Goal: Obtain resource: Obtain resource

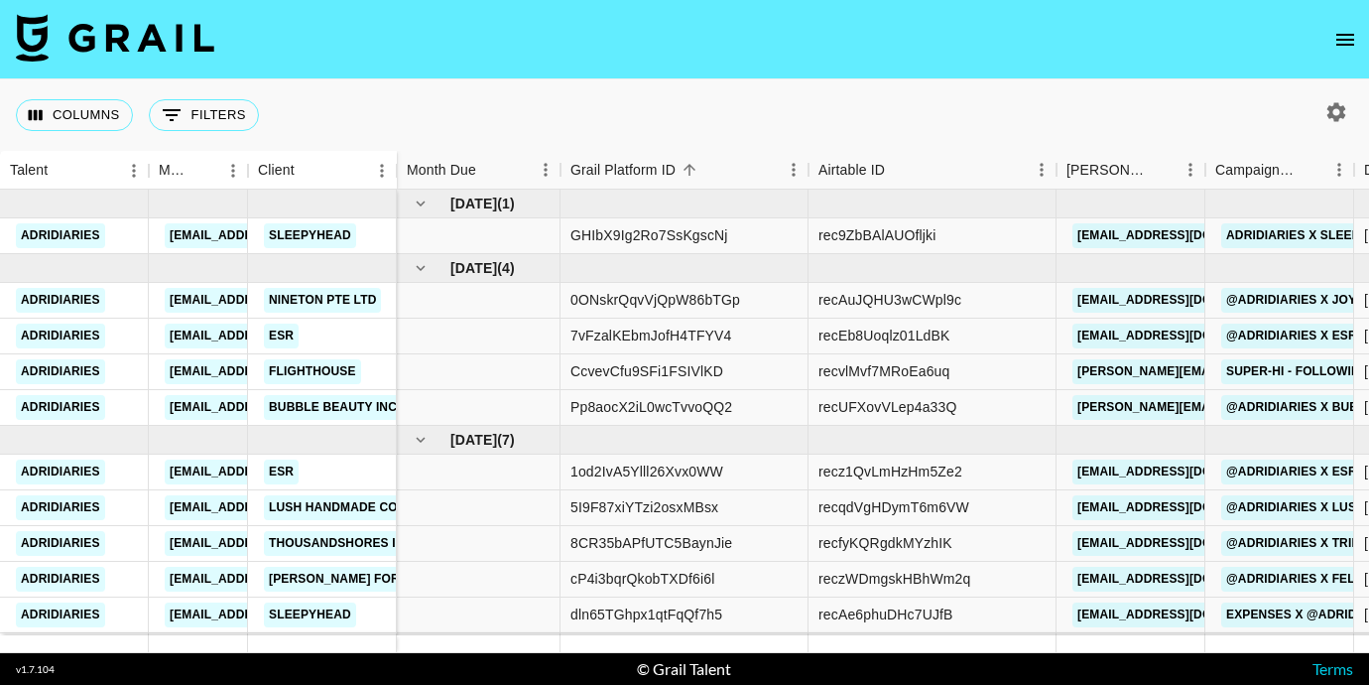
click at [1343, 109] on icon "button" at bounding box center [1336, 111] width 19 height 19
select select "[DATE]"
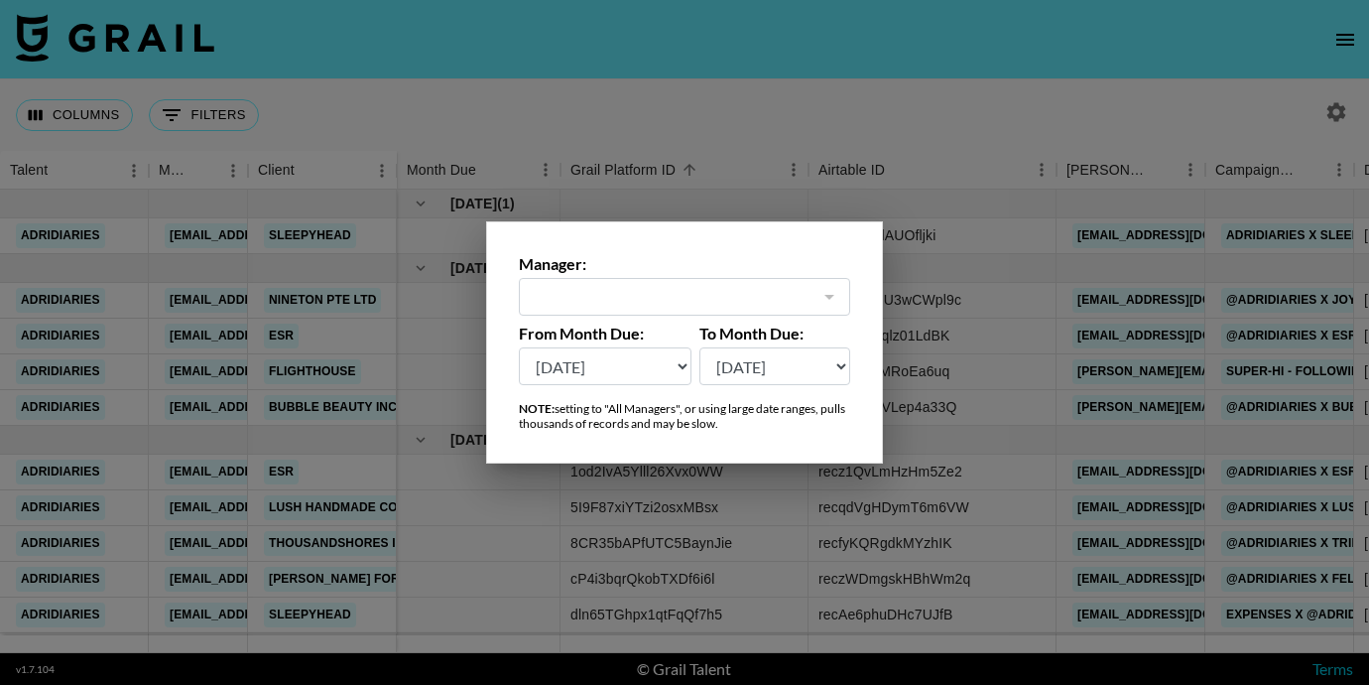
type input "[EMAIL_ADDRESS][DOMAIN_NAME]"
click at [666, 384] on select "[DATE] Aug '[DATE] Jun '[DATE] Apr '[DATE] Feb '[DATE] Dec '[DATE] Oct '[DATE] …" at bounding box center [605, 366] width 173 height 38
select select "[DATE]"
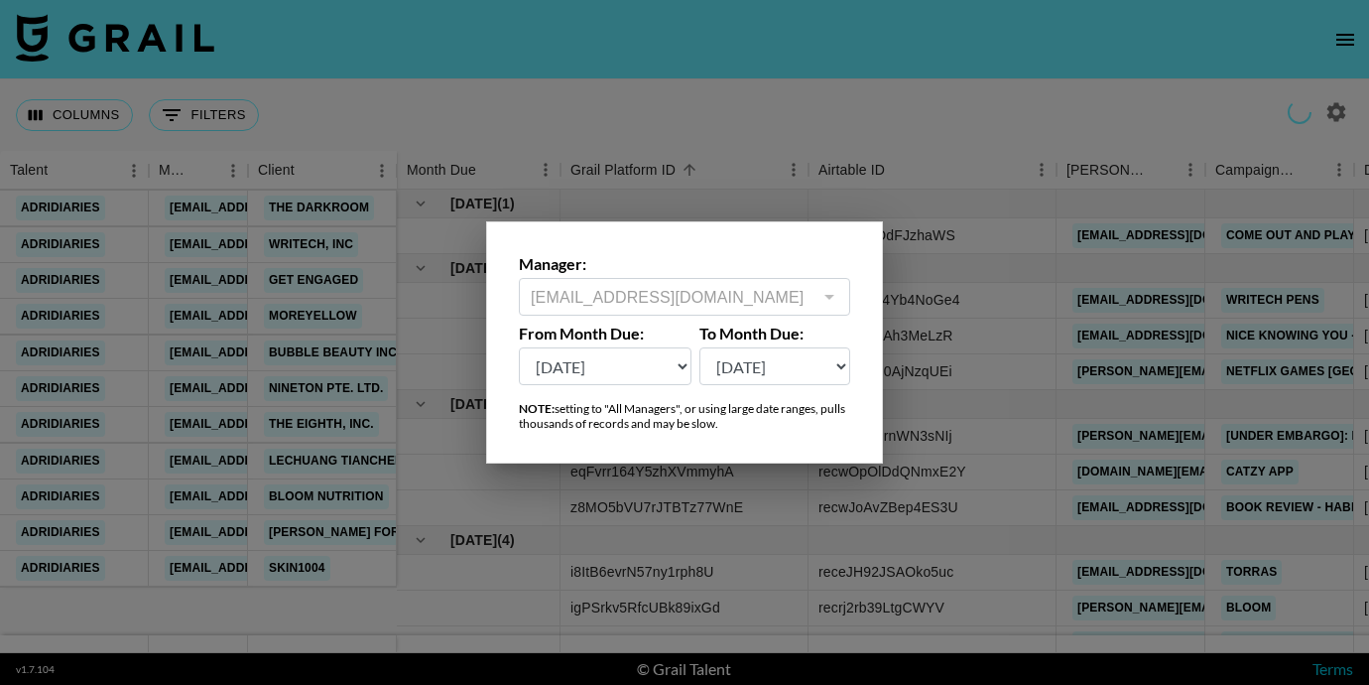
click at [490, 547] on div at bounding box center [684, 342] width 1369 height 685
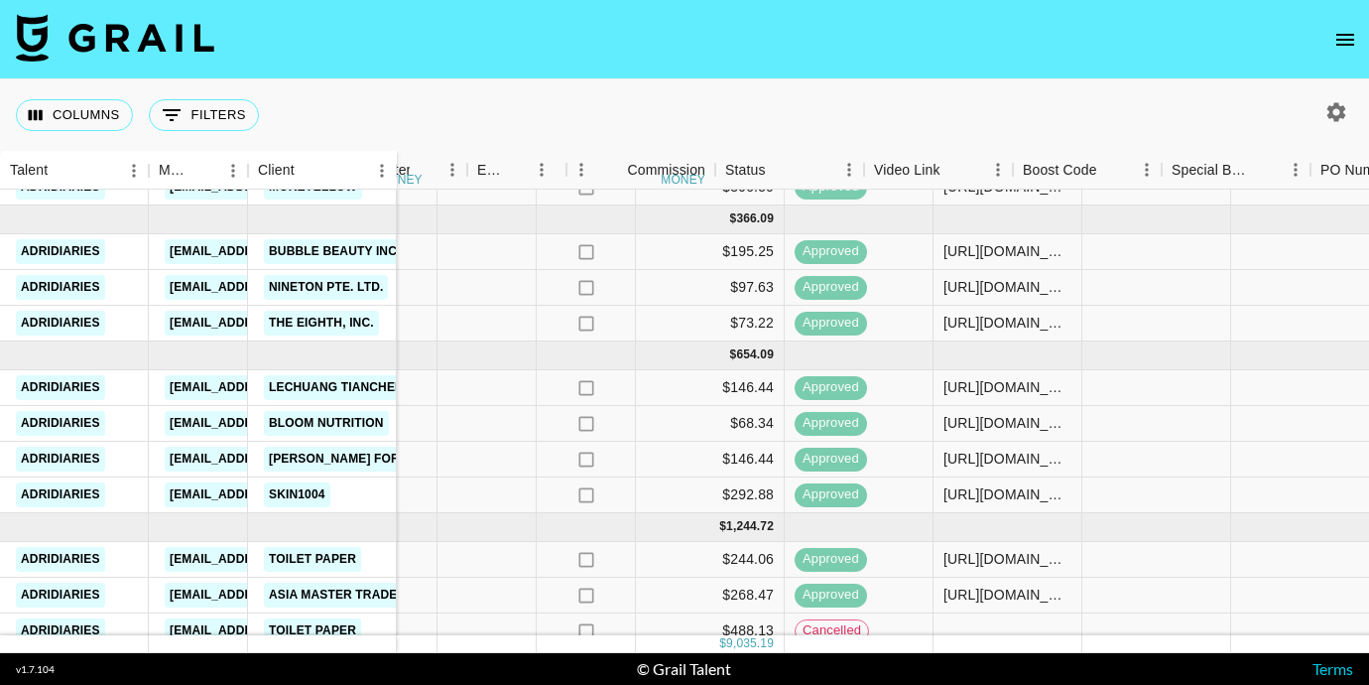
scroll to position [185, 1780]
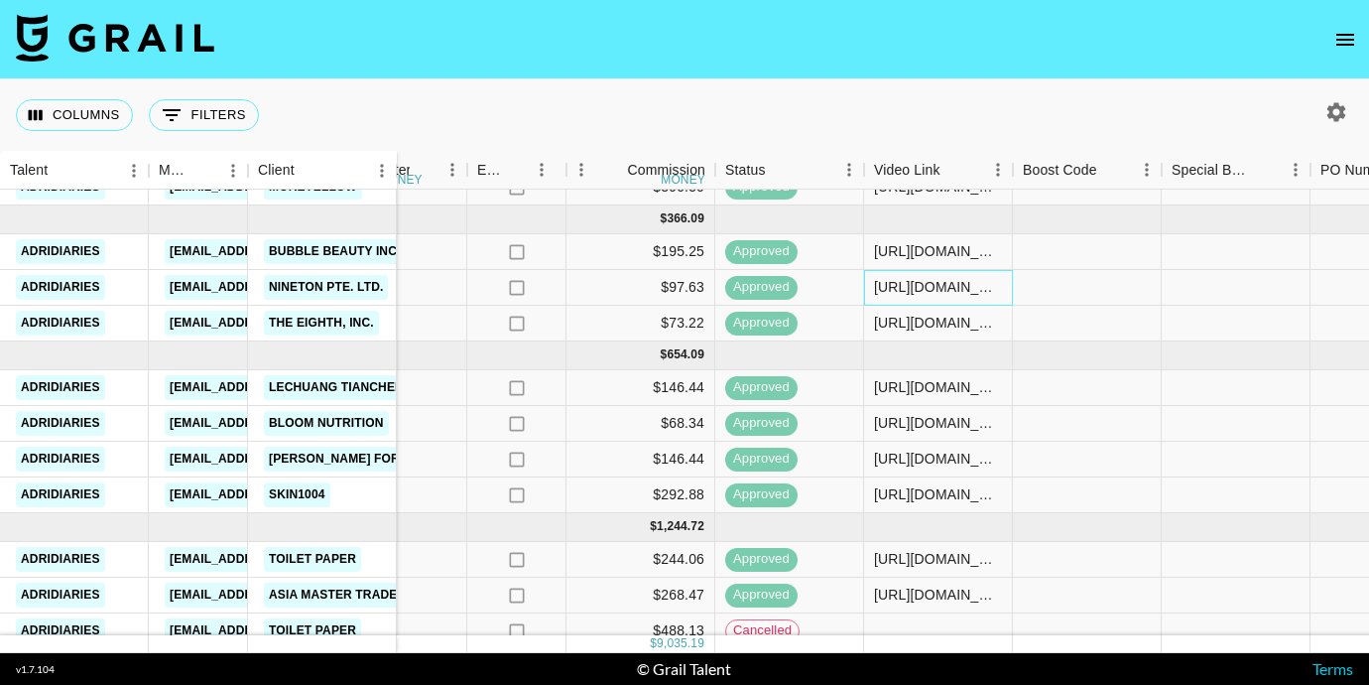
click at [948, 299] on div "[URL][DOMAIN_NAME]" at bounding box center [938, 288] width 149 height 36
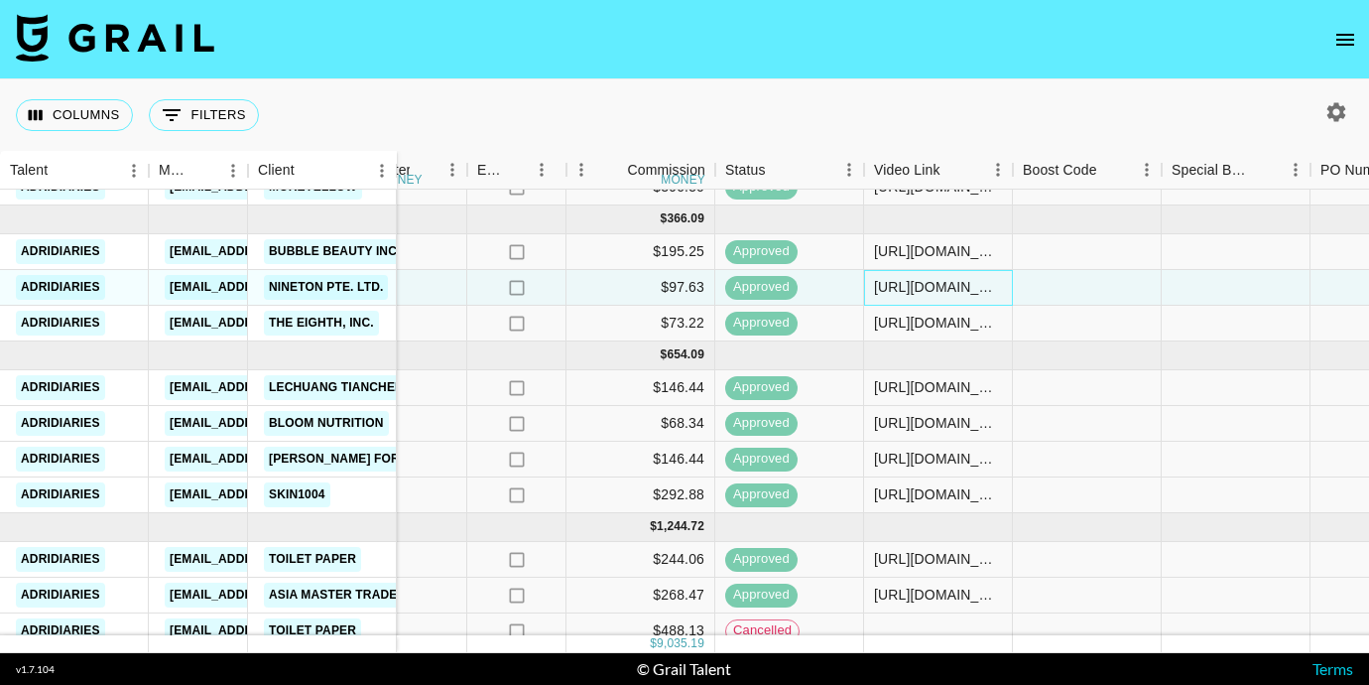
click at [916, 293] on div "[URL][DOMAIN_NAME]" at bounding box center [938, 287] width 128 height 20
drag, startPoint x: 874, startPoint y: 287, endPoint x: 1323, endPoint y: 281, distance: 449.5
click at [1323, 281] on div "eqFvrr164Y5zhXVmmyhA recwOpOlDdQNmxE2Y [DOMAIN_NAME][EMAIL_ADDRESS][DOMAIN_NAME…" at bounding box center [524, 288] width 3815 height 36
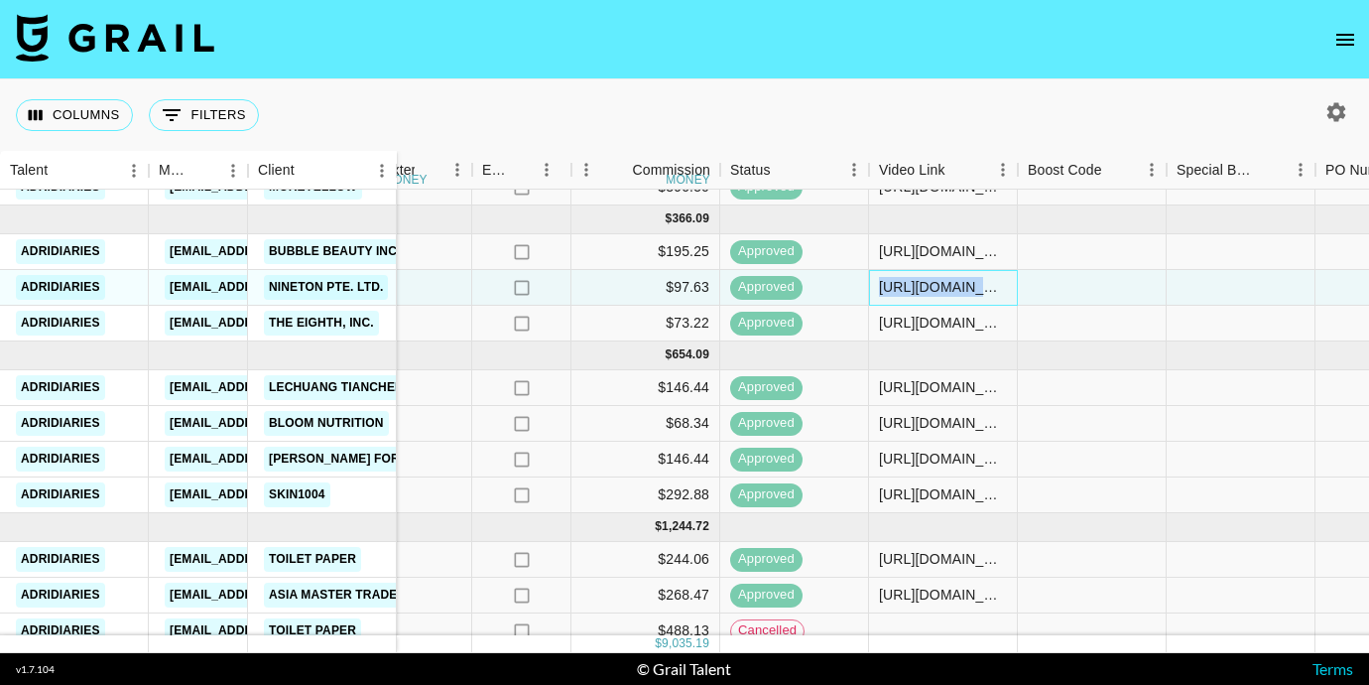
copy div "[URL][DOMAIN_NAME]"
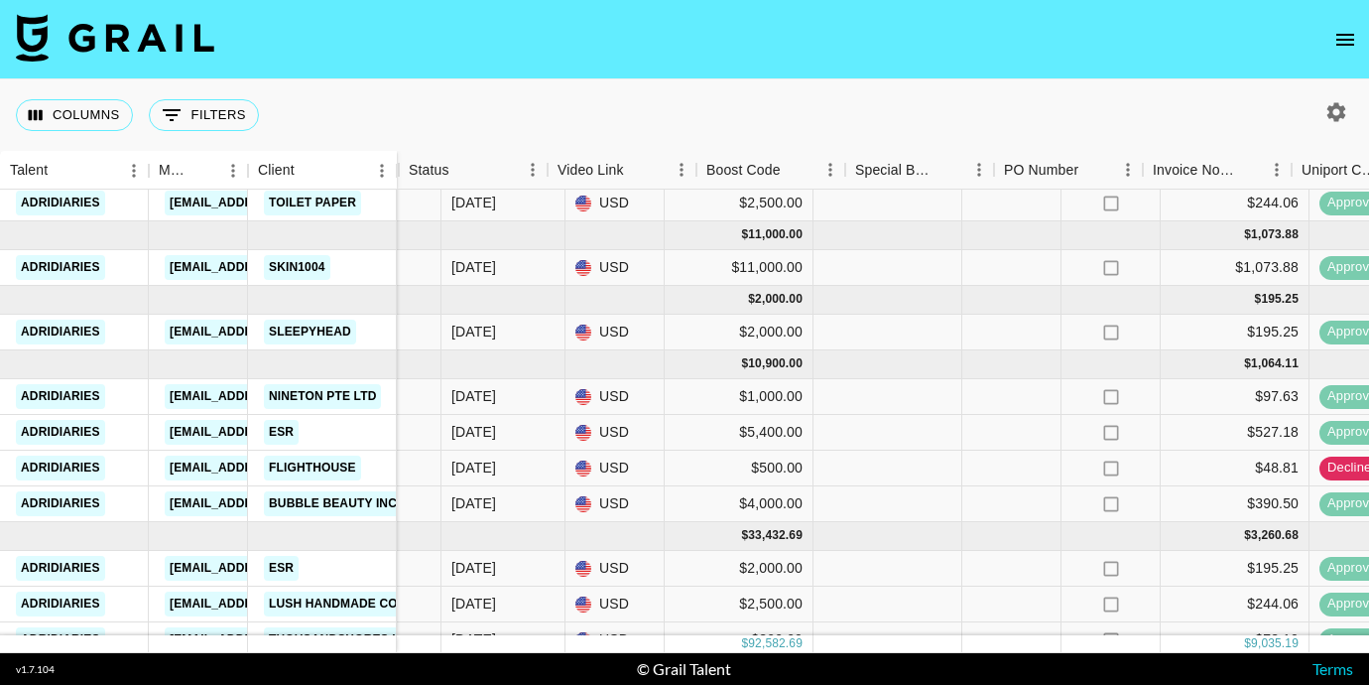
scroll to position [648, 2110]
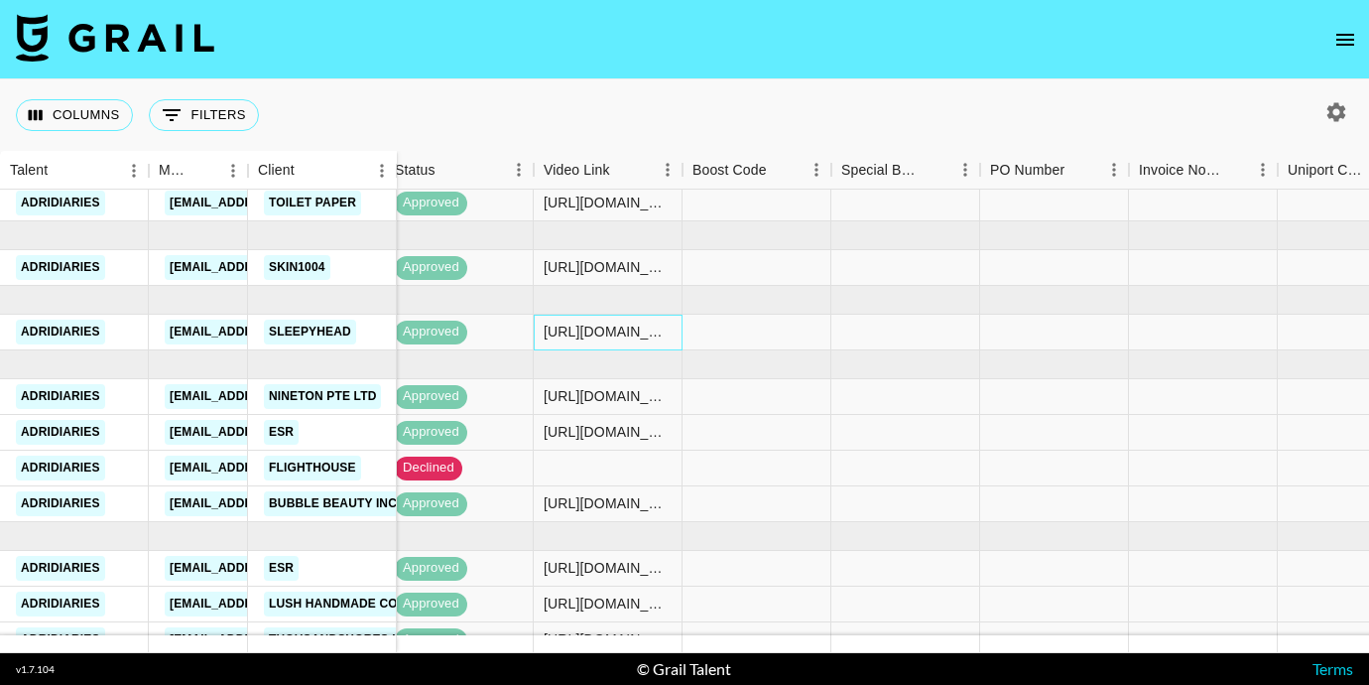
click at [599, 329] on div "[URL][DOMAIN_NAME]" at bounding box center [608, 331] width 128 height 20
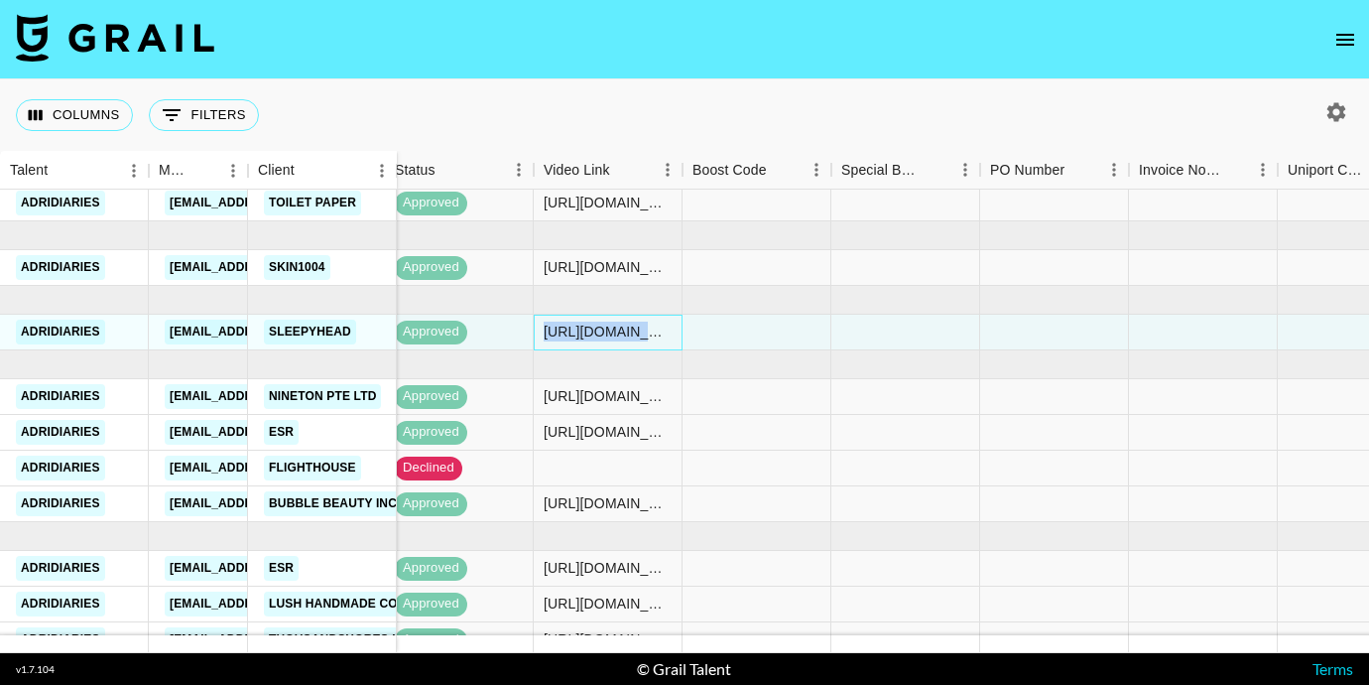
drag, startPoint x: 542, startPoint y: 329, endPoint x: 882, endPoint y: 336, distance: 340.4
click at [882, 338] on div "GHIbX9Ig2Ro7SsKgscNj rec9ZbBAlAUOfljki [EMAIL_ADDRESS][DOMAIN_NAME] adridiaries…" at bounding box center [194, 333] width 3815 height 36
copy div "[URL][DOMAIN_NAME]"
